Goal: Information Seeking & Learning: Stay updated

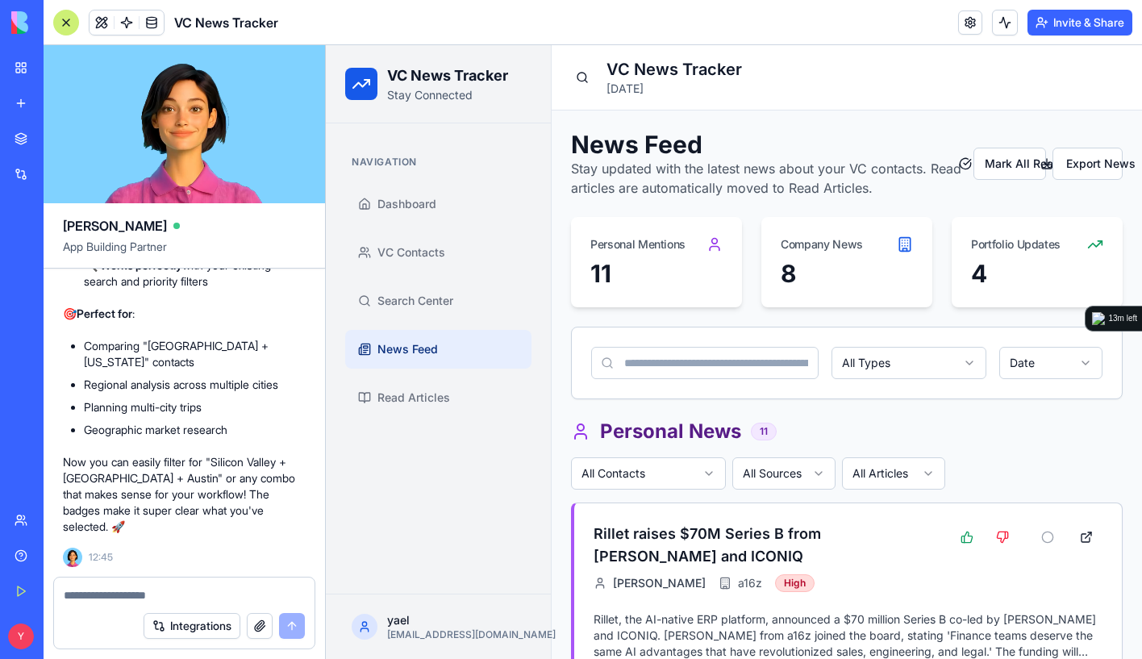
click at [1071, 88] on p "[DATE]" at bounding box center [865, 89] width 516 height 16
click at [1103, 23] on button "Invite & Share" at bounding box center [1080, 23] width 105 height 26
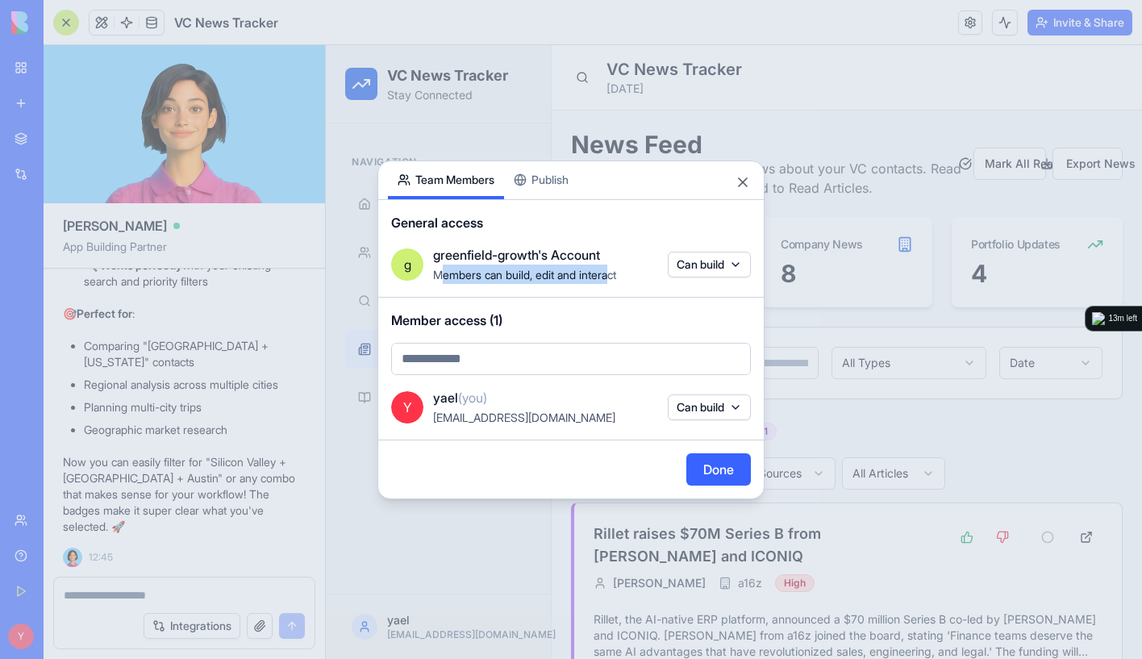
drag, startPoint x: 474, startPoint y: 275, endPoint x: 628, endPoint y: 267, distance: 154.3
click at [616, 270] on span "Members can build, edit and interact" at bounding box center [524, 275] width 183 height 14
click at [524, 268] on div "greenfield-growth's Account Members can build, edit and interact" at bounding box center [545, 264] width 225 height 39
click at [754, 190] on div "Share App Team Members Publish" at bounding box center [571, 180] width 386 height 39
click at [750, 188] on button "Close" at bounding box center [743, 182] width 16 height 16
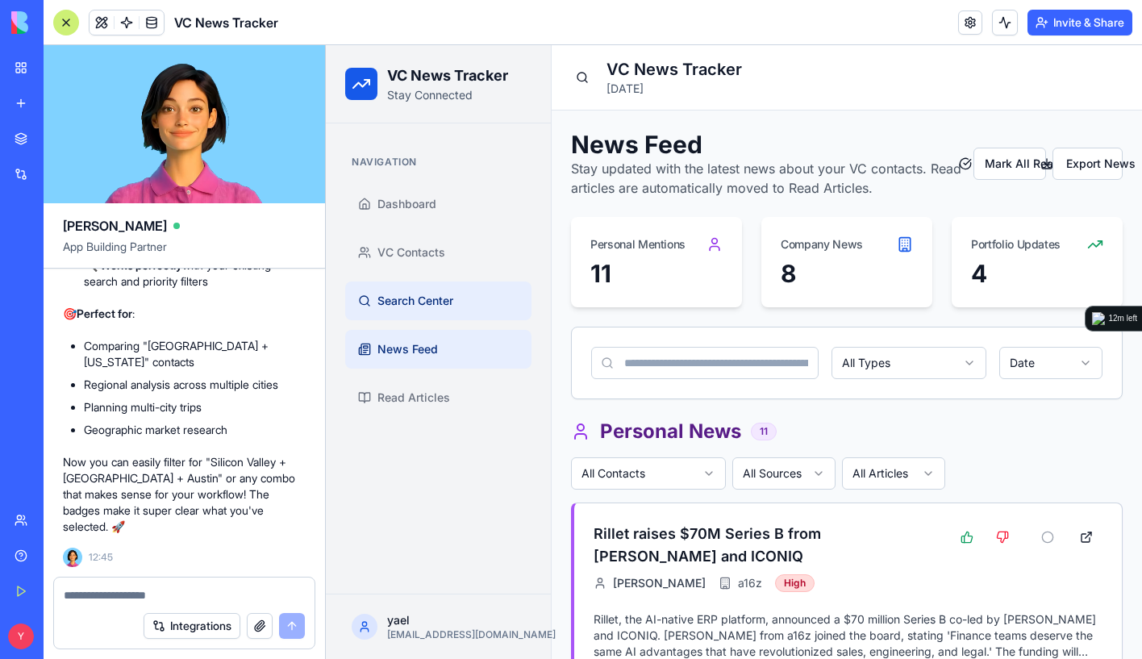
click at [440, 313] on link "Search Center" at bounding box center [438, 301] width 186 height 39
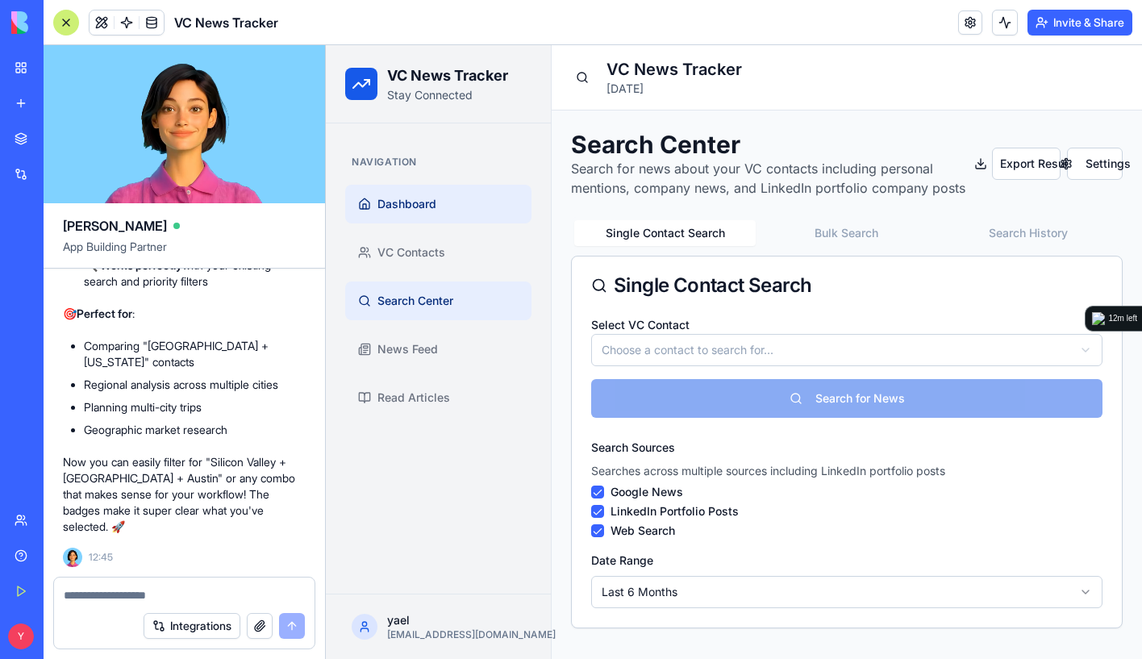
click at [473, 210] on link "Dashboard" at bounding box center [438, 204] width 186 height 39
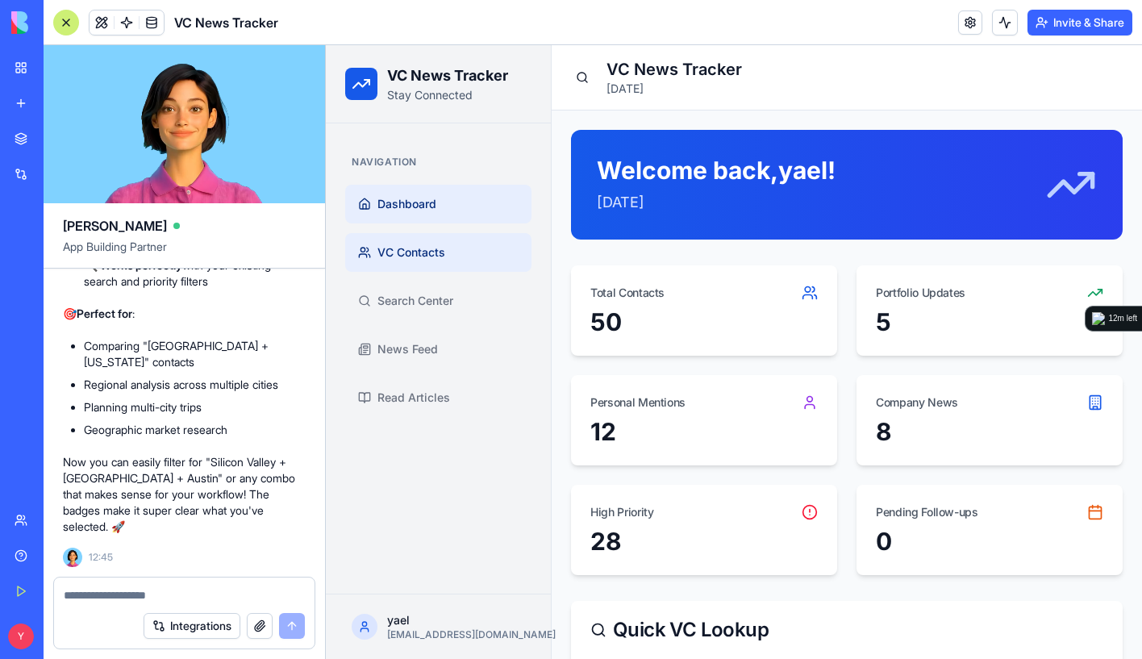
click at [411, 240] on link "VC Contacts" at bounding box center [438, 252] width 186 height 39
drag, startPoint x: 420, startPoint y: 346, endPoint x: 832, endPoint y: 90, distance: 485.1
click at [420, 346] on span "News Feed" at bounding box center [408, 349] width 61 height 16
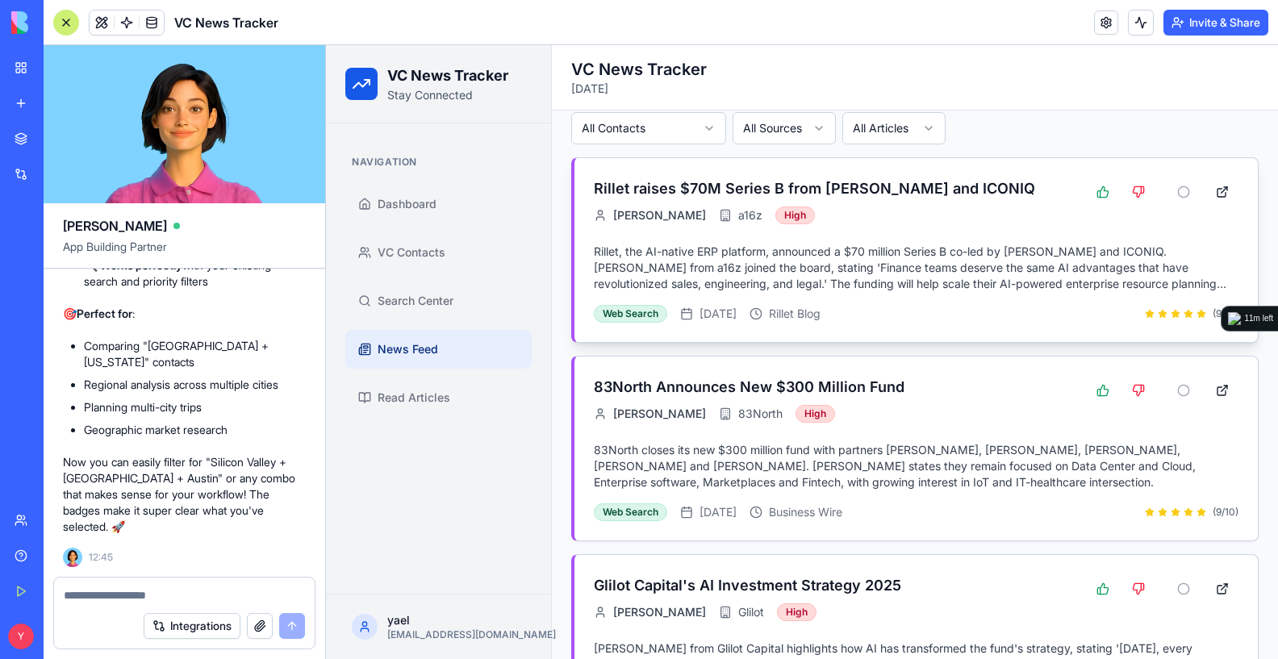
scroll to position [242, 0]
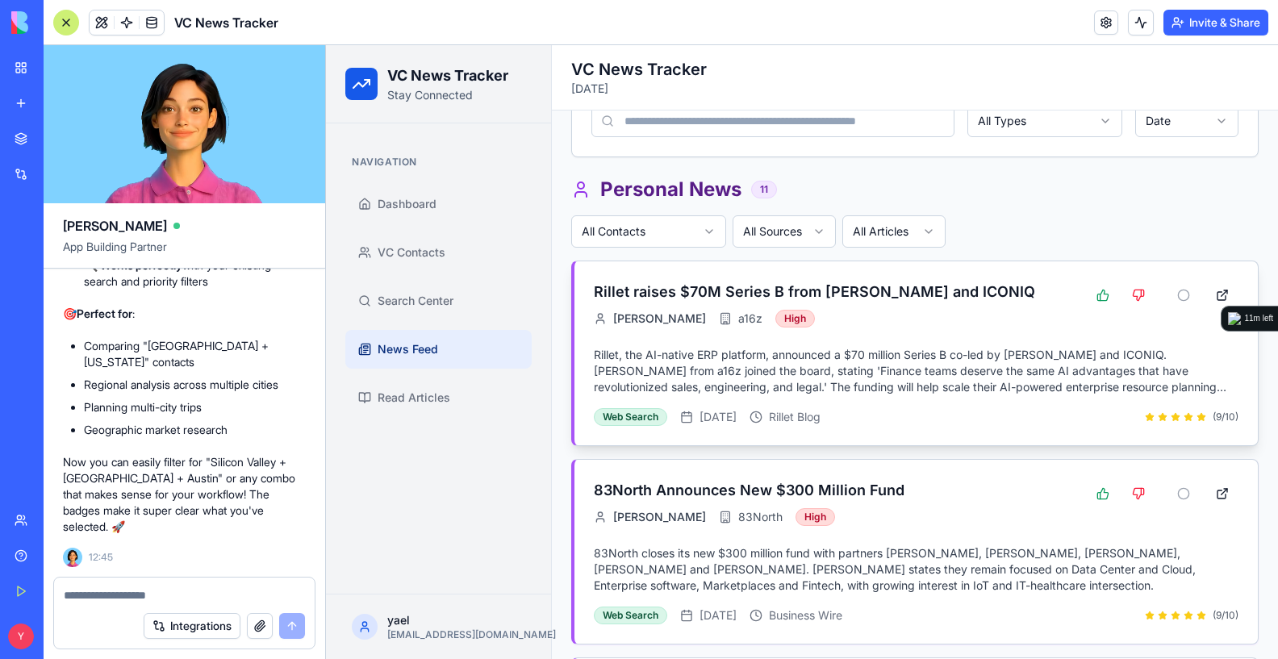
click at [875, 343] on div "Rillet raises $70M Series B from [PERSON_NAME] and ICONIQ [PERSON_NAME] a16z Hi…" at bounding box center [916, 353] width 645 height 145
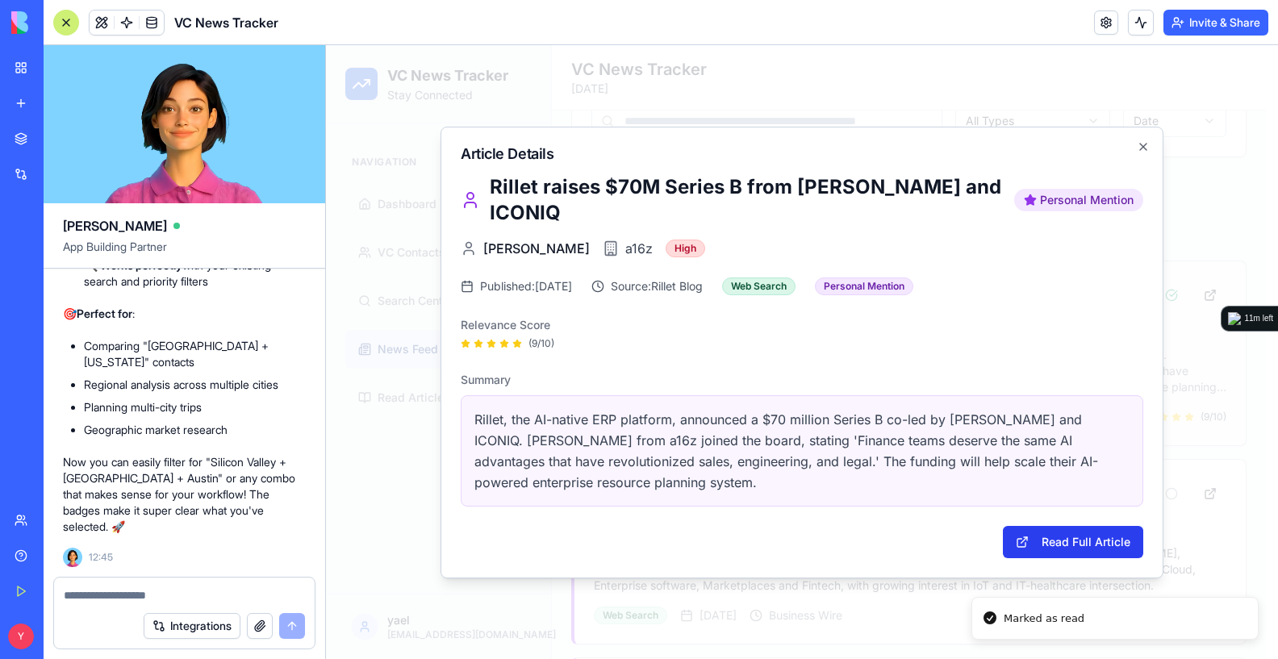
click at [1082, 554] on button "Read Full Article" at bounding box center [1073, 542] width 140 height 32
drag, startPoint x: 1124, startPoint y: 159, endPoint x: 1154, endPoint y: 149, distance: 32.1
click at [1124, 159] on h2 "Article Details" at bounding box center [802, 154] width 683 height 15
click at [1142, 148] on div "Article Details [PERSON_NAME] raises $70M Series B from [PERSON_NAME] and ICONI…" at bounding box center [801, 353] width 723 height 452
click at [1139, 149] on icon "button" at bounding box center [1143, 146] width 13 height 13
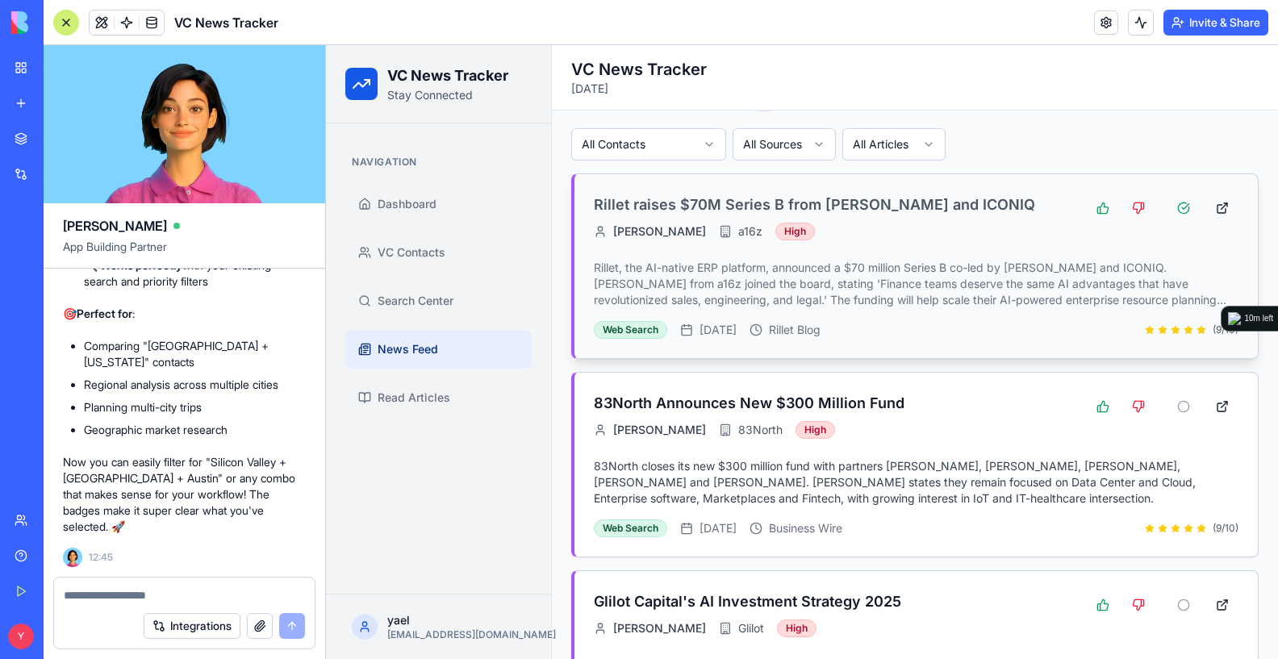
scroll to position [403, 0]
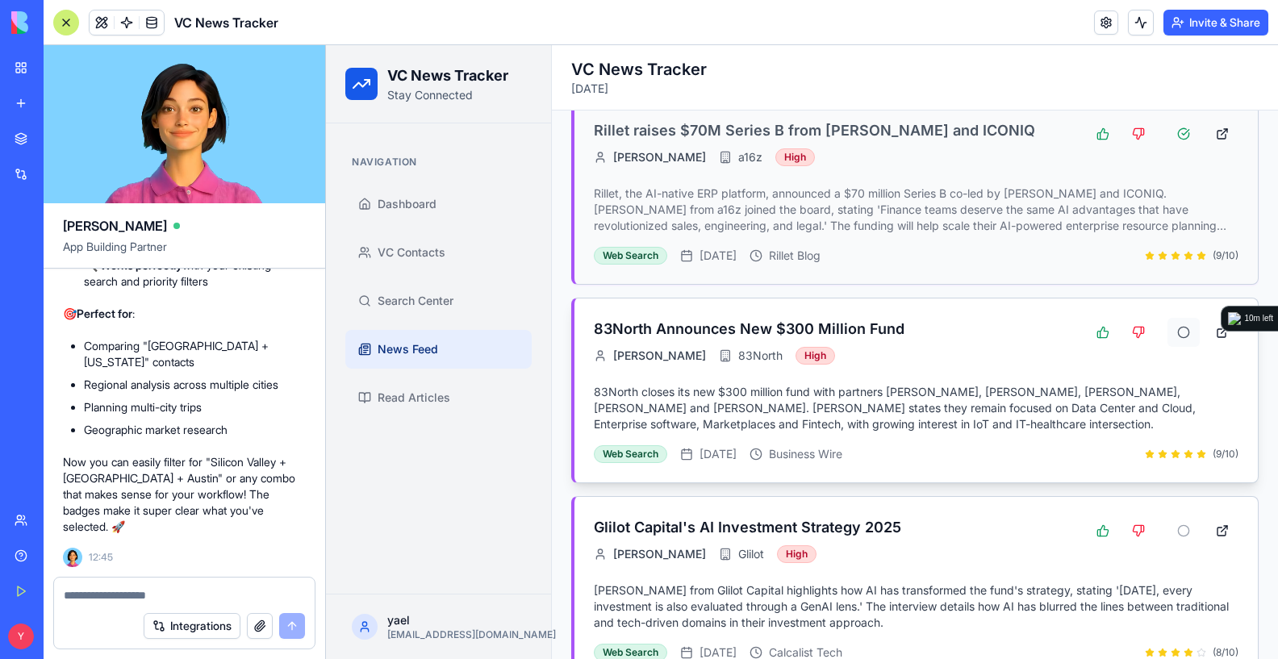
click at [1142, 329] on button at bounding box center [1183, 332] width 32 height 29
click at [1142, 330] on button at bounding box center [1183, 332] width 32 height 29
